Goal: Task Accomplishment & Management: Use online tool/utility

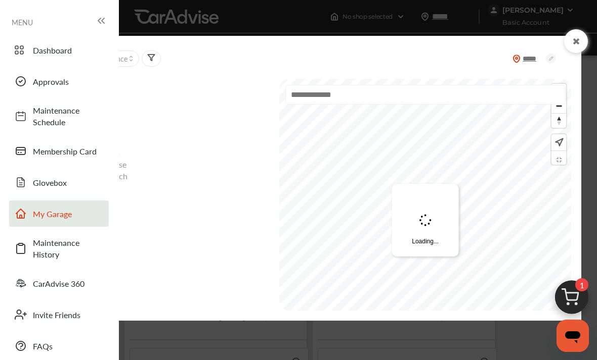
scroll to position [578, 0]
click at [22, 81] on icon at bounding box center [20, 81] width 9 height 9
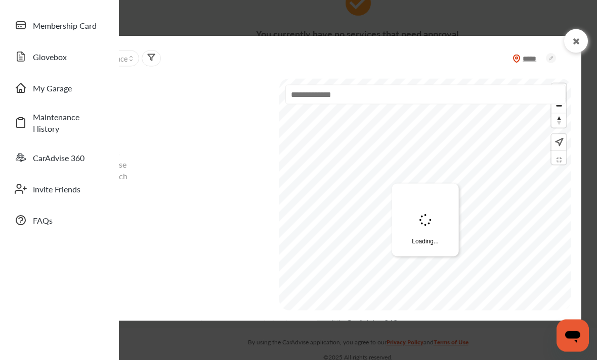
scroll to position [126, 0]
click at [573, 46] on icon at bounding box center [576, 41] width 10 height 8
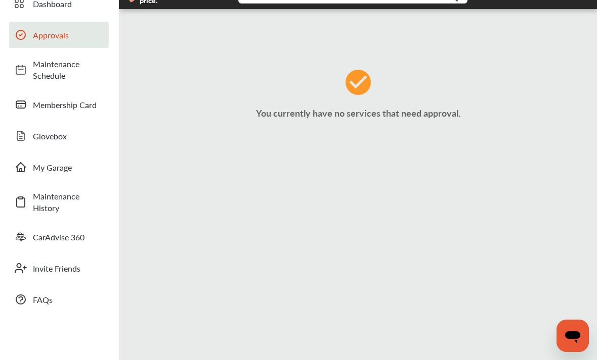
scroll to position [0, 0]
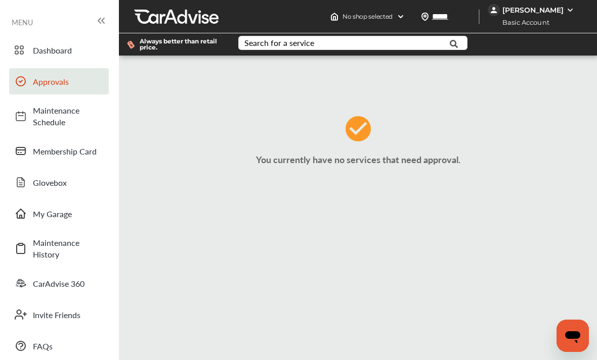
click at [29, 208] on link "My Garage" at bounding box center [59, 214] width 100 height 26
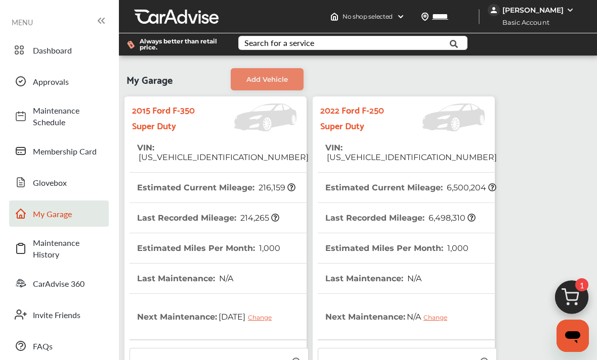
click at [36, 245] on span "Maintenance History" at bounding box center [68, 248] width 71 height 23
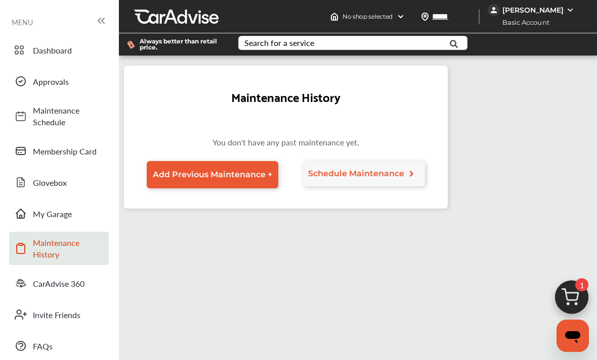
click at [414, 174] on span "Schedule Maintenance" at bounding box center [364, 174] width 112 height 10
